Goal: Browse casually: Explore the website without a specific task or goal

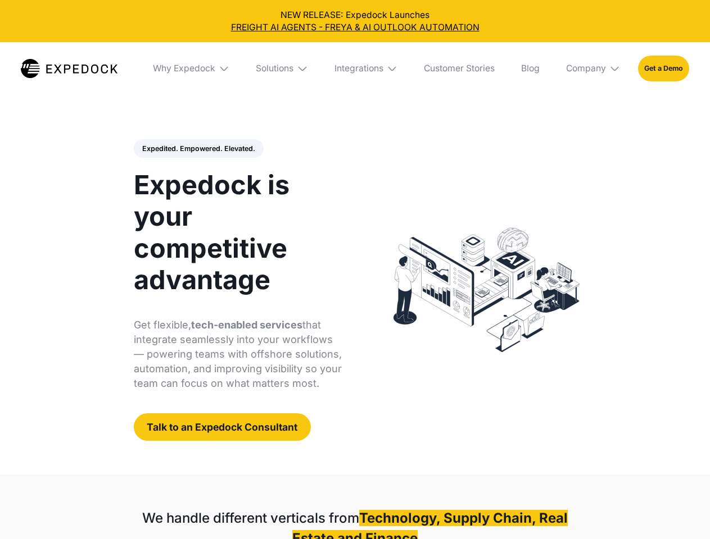
select select
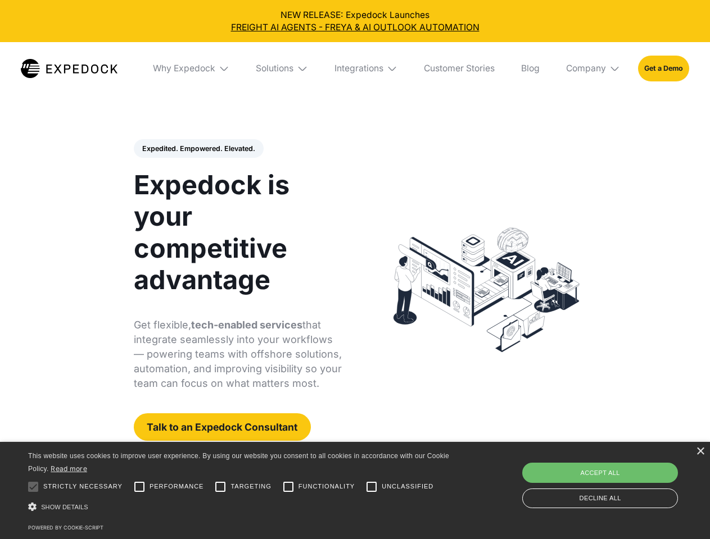
click at [355, 69] on div "Integrations" at bounding box center [358, 68] width 49 height 11
click at [192, 69] on div "Why Expedock" at bounding box center [184, 68] width 62 height 11
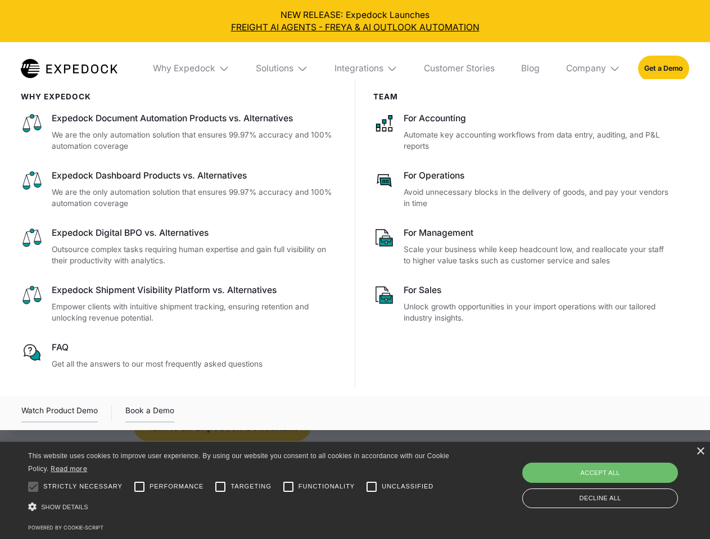
click at [283, 69] on div "Solutions" at bounding box center [275, 68] width 38 height 11
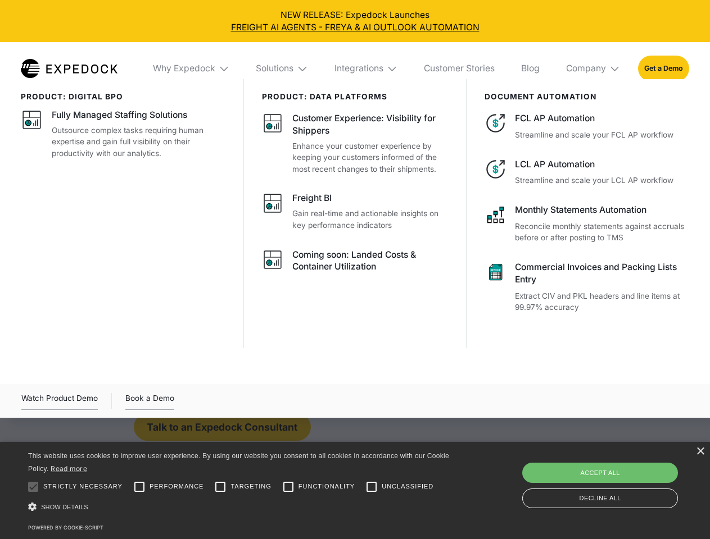
click at [366, 69] on div "Integrations" at bounding box center [358, 68] width 49 height 11
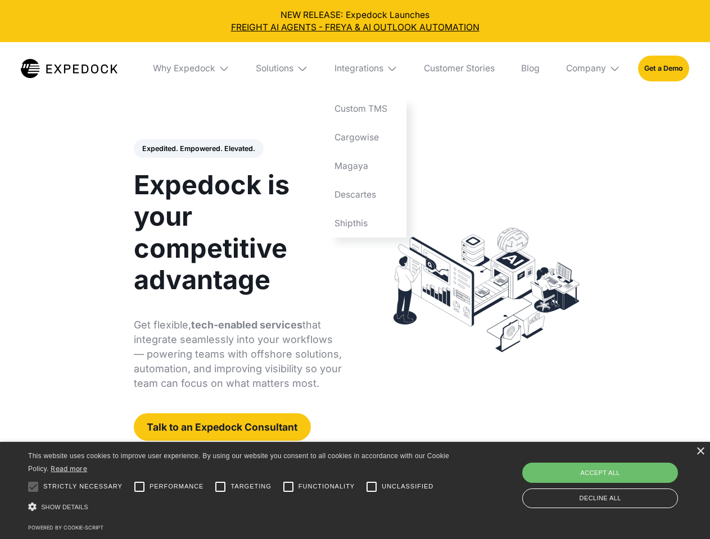
click at [593, 69] on div "Company" at bounding box center [586, 68] width 40 height 11
click at [198, 149] on div "Expedited. Empowered. Elevated. Automate Freight Document Extraction at 99.97% …" at bounding box center [238, 290] width 208 height 302
click at [33, 487] on div at bounding box center [33, 487] width 22 height 22
click at [139, 487] on input "Performance" at bounding box center [139, 487] width 22 height 22
checkbox input "true"
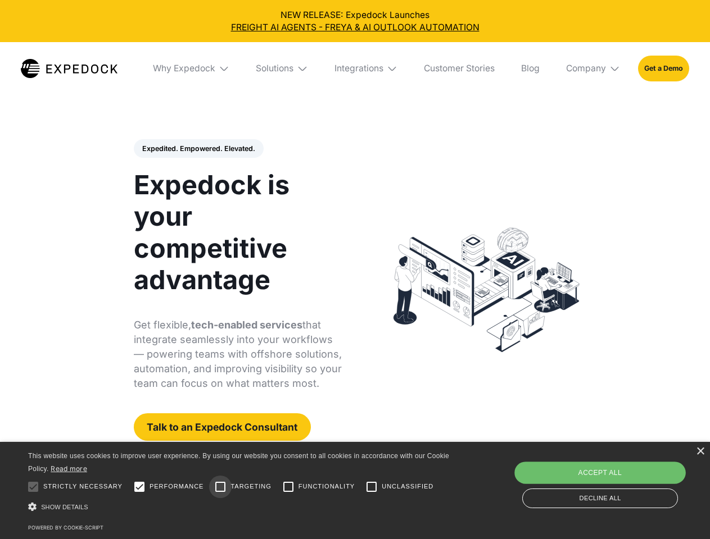
click at [220, 487] on input "Targeting" at bounding box center [220, 487] width 22 height 22
checkbox input "true"
click at [288, 487] on input "Functionality" at bounding box center [288, 487] width 22 height 22
checkbox input "true"
